Goal: Task Accomplishment & Management: Use online tool/utility

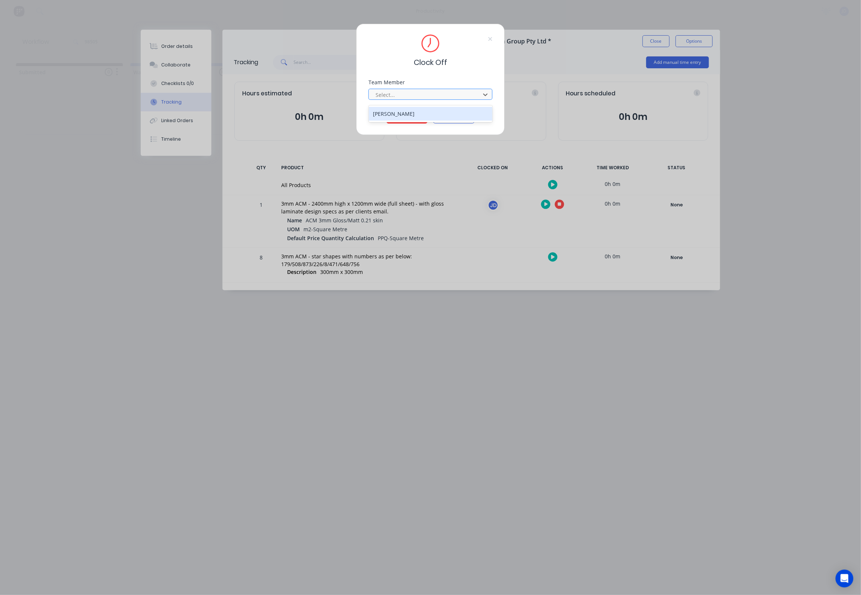
click at [421, 95] on div at bounding box center [426, 94] width 102 height 9
click at [414, 113] on div "[PERSON_NAME]" at bounding box center [431, 114] width 124 height 14
click at [407, 120] on button "Clock Off" at bounding box center [407, 118] width 41 height 12
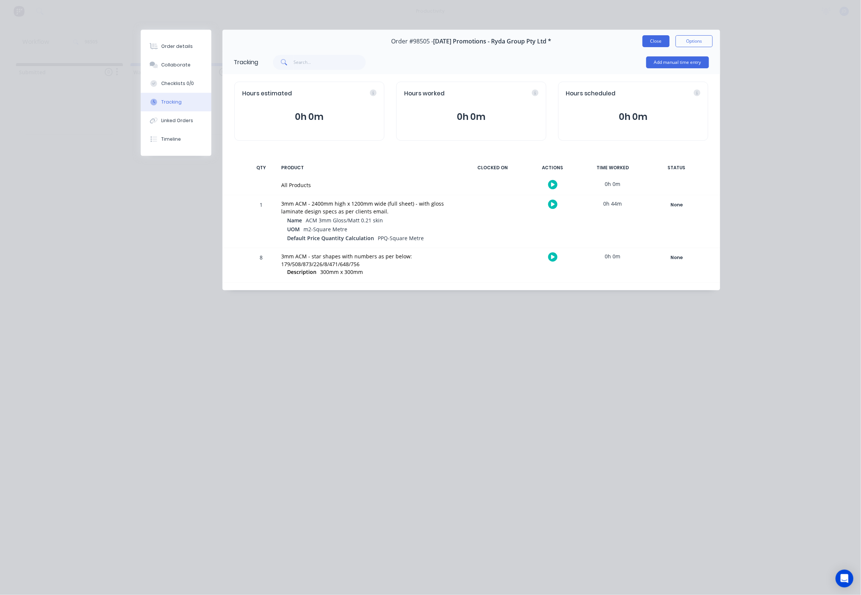
click at [647, 43] on button "Close" at bounding box center [655, 41] width 27 height 12
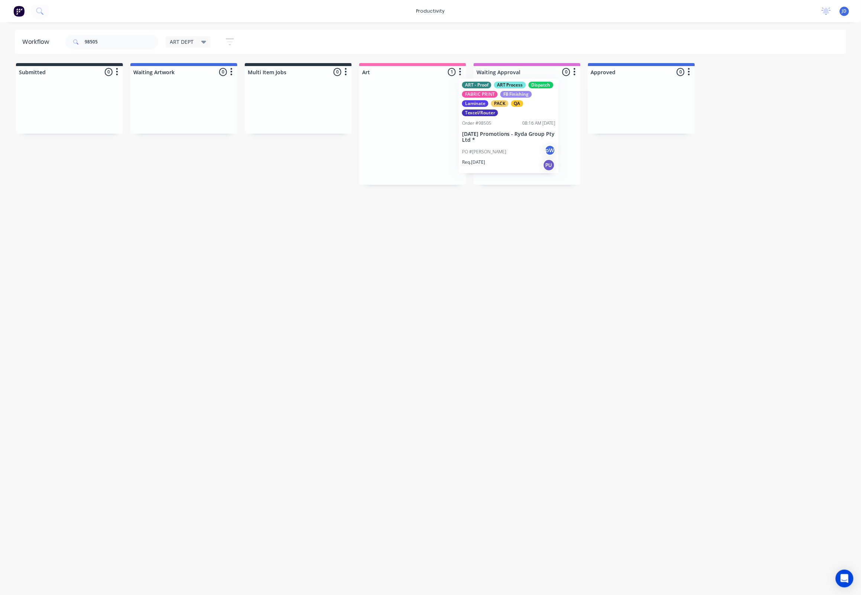
drag, startPoint x: 425, startPoint y: 118, endPoint x: 521, endPoint y: 113, distance: 95.9
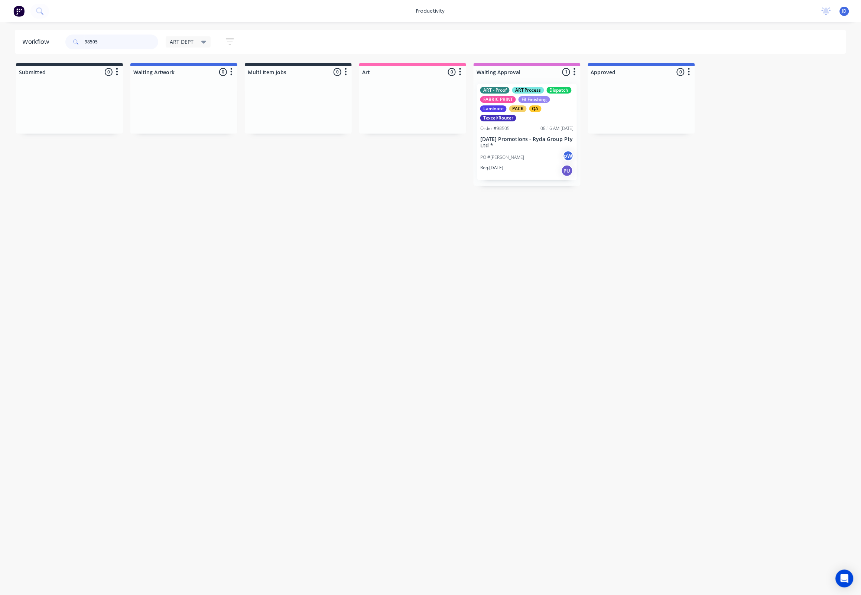
drag, startPoint x: 135, startPoint y: 43, endPoint x: 59, endPoint y: 42, distance: 75.8
click at [60, 42] on header "Workflow 98505 ART DEPT Save new view None edit ART DEPT (Default) edit Banner …" at bounding box center [430, 42] width 831 height 24
type input "98440"
drag, startPoint x: 97, startPoint y: 38, endPoint x: 112, endPoint y: 40, distance: 15.4
click at [97, 38] on input "98440" at bounding box center [122, 42] width 74 height 15
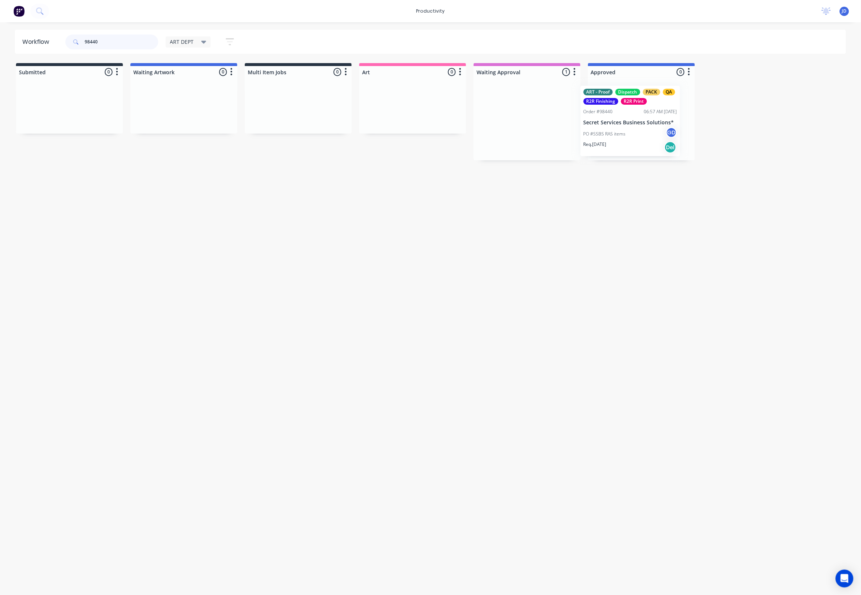
drag, startPoint x: 527, startPoint y: 115, endPoint x: 630, endPoint y: 117, distance: 103.2
click at [631, 137] on div at bounding box center [641, 119] width 107 height 82
click at [651, 140] on div "Req. [DATE] Del" at bounding box center [642, 146] width 94 height 13
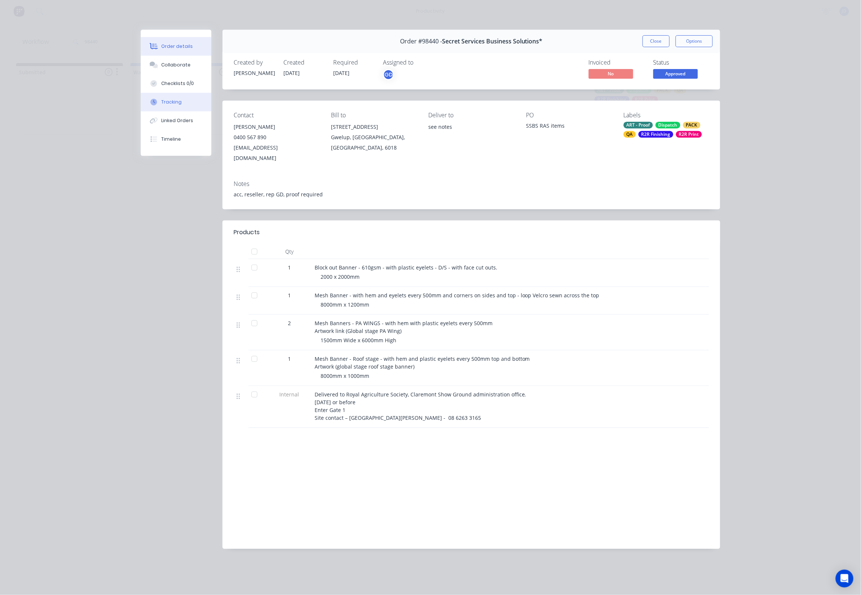
click at [165, 102] on button "Tracking" at bounding box center [176, 102] width 71 height 19
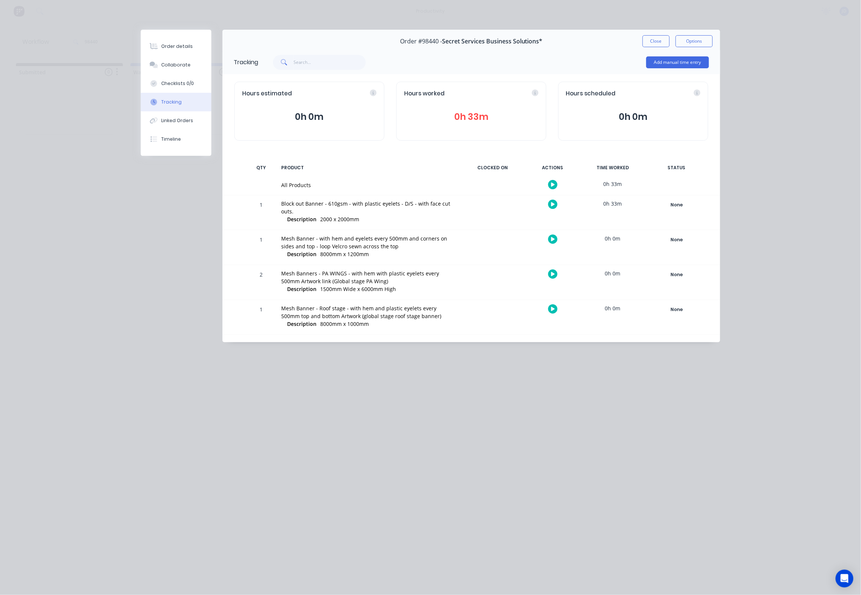
click at [548, 205] on button "button" at bounding box center [552, 204] width 9 height 9
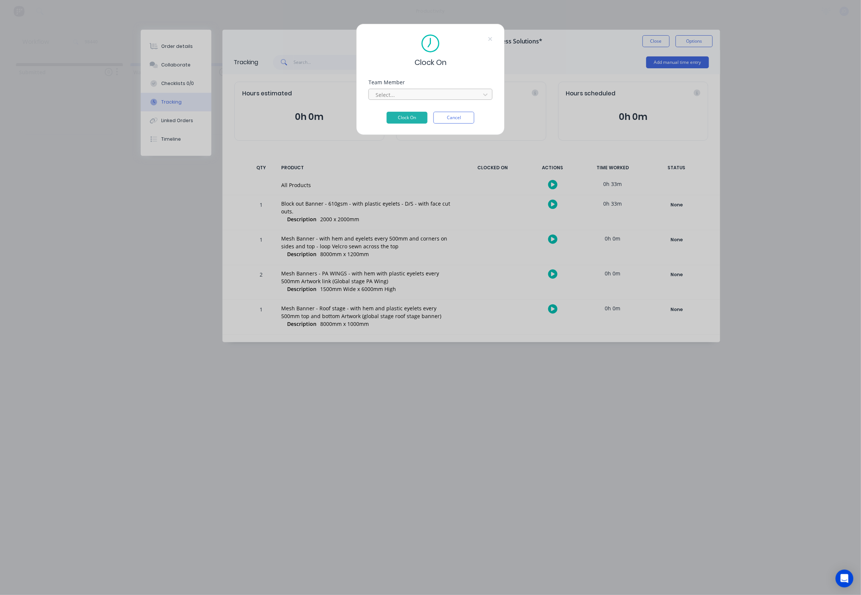
click at [377, 91] on div "Select..." at bounding box center [430, 94] width 124 height 11
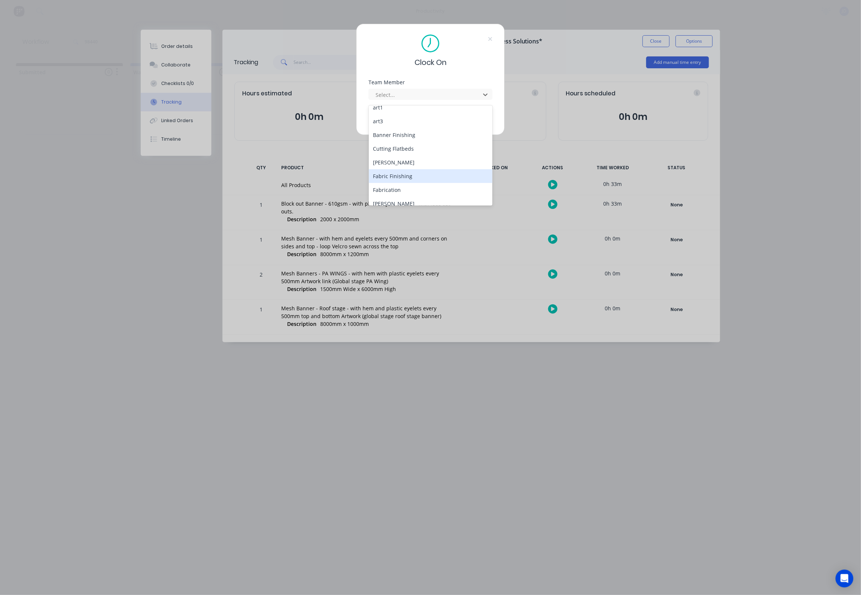
scroll to position [31, 0]
click at [392, 200] on div "[PERSON_NAME]" at bounding box center [431, 207] width 124 height 14
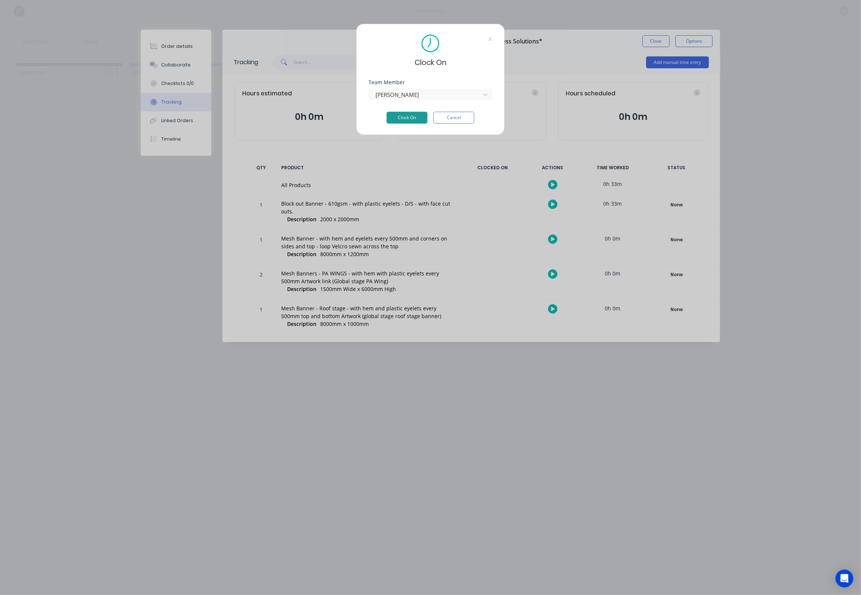
click at [412, 117] on button "Clock On" at bounding box center [407, 118] width 41 height 12
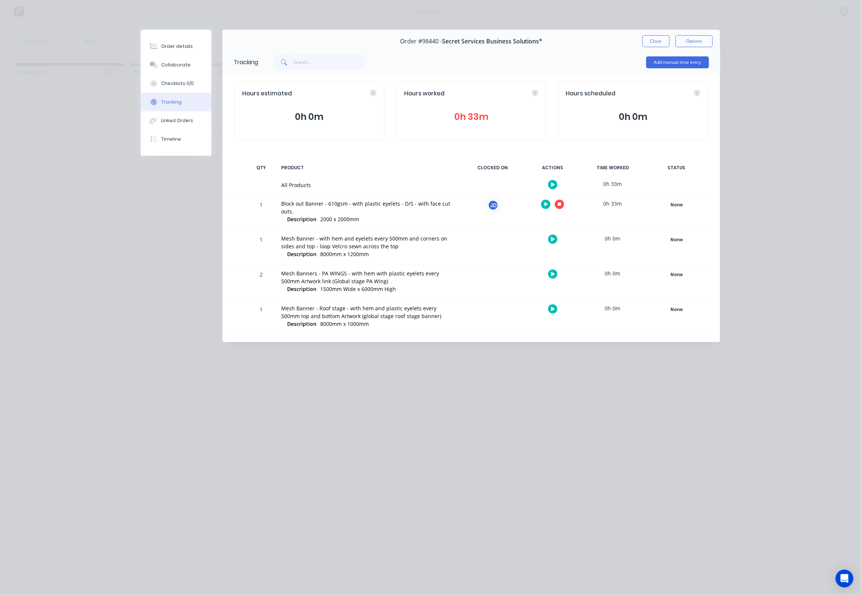
click at [559, 206] on icon "button" at bounding box center [560, 205] width 4 height 4
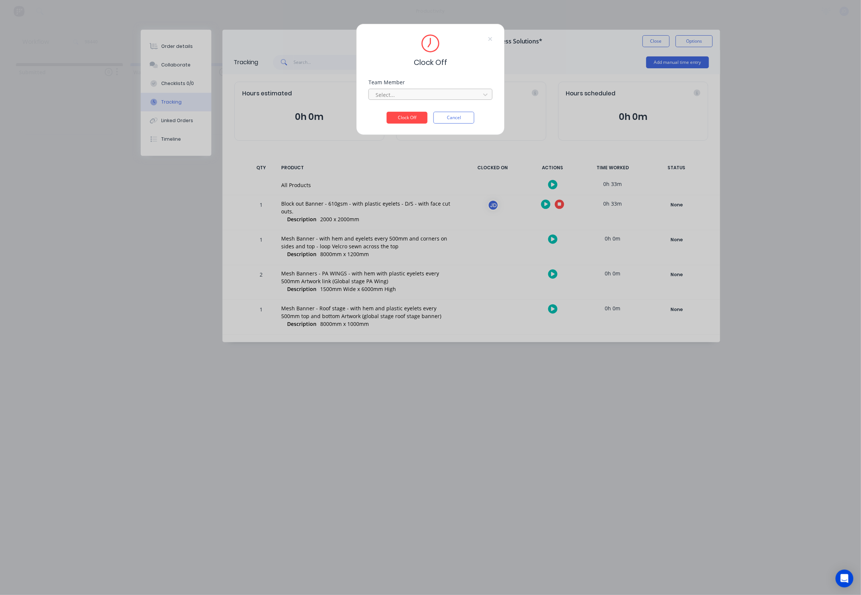
click at [385, 96] on div "Select..." at bounding box center [425, 95] width 100 height 8
drag, startPoint x: 387, startPoint y: 117, endPoint x: 399, endPoint y: 117, distance: 11.5
click at [387, 117] on div "[PERSON_NAME]" at bounding box center [431, 114] width 124 height 14
drag, startPoint x: 403, startPoint y: 117, endPoint x: 397, endPoint y: 117, distance: 6.3
click at [403, 117] on button "Clock Off" at bounding box center [407, 118] width 41 height 12
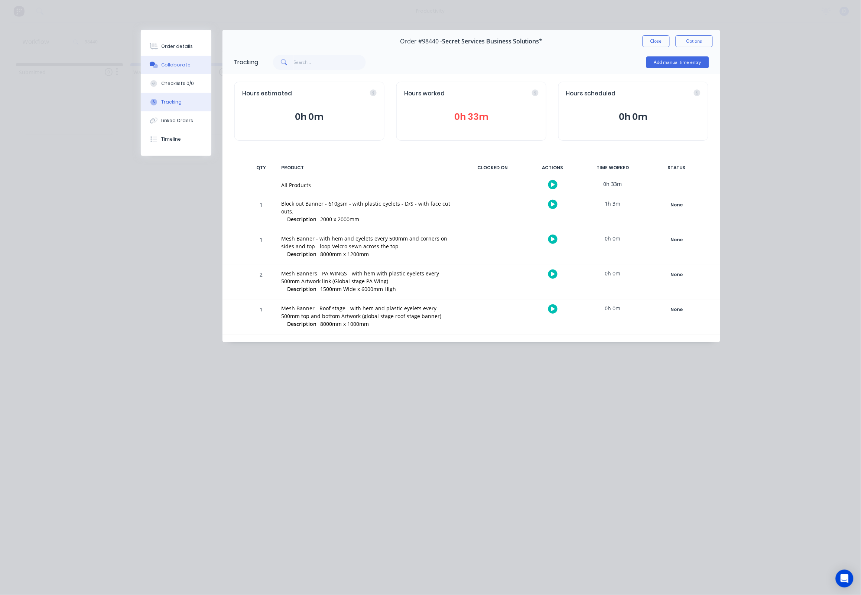
click at [153, 68] on icon at bounding box center [154, 65] width 9 height 7
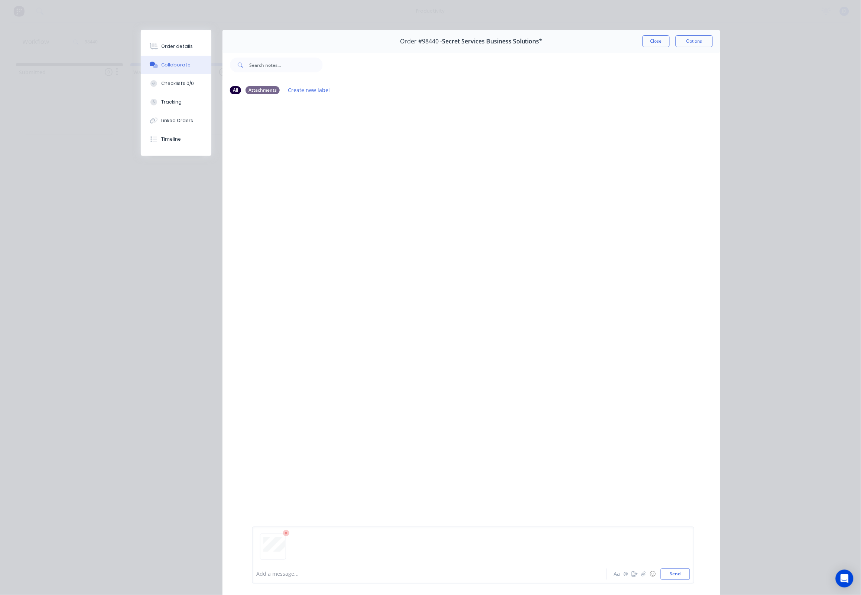
drag, startPoint x: 694, startPoint y: 567, endPoint x: 690, endPoint y: 571, distance: 5.8
click at [694, 567] on div "Add a message... Aa @ ☺ Send" at bounding box center [471, 555] width 498 height 79
click at [680, 578] on button "Send" at bounding box center [675, 574] width 29 height 11
click at [657, 40] on button "Close" at bounding box center [655, 41] width 27 height 12
